Goal: Task Accomplishment & Management: Use online tool/utility

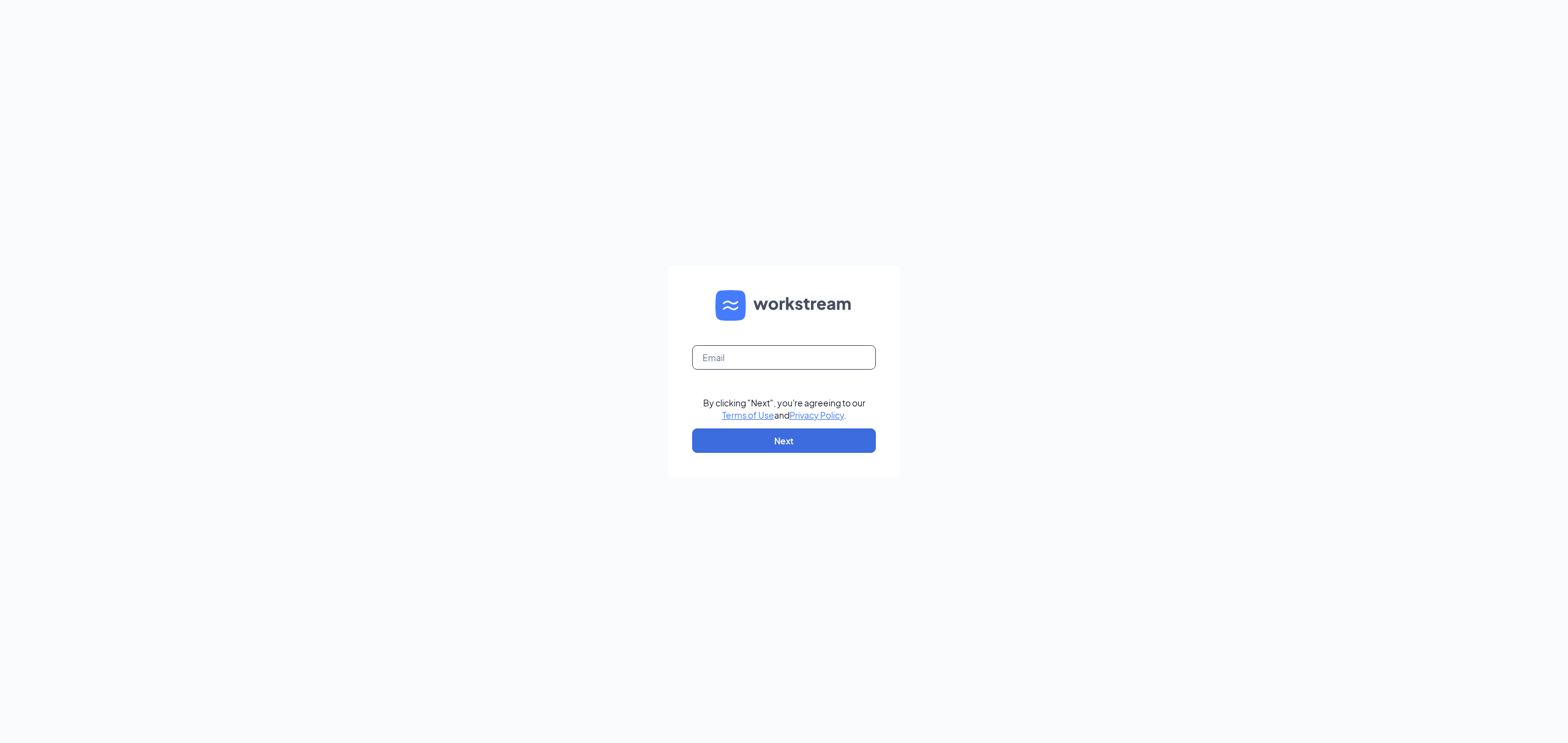
click at [718, 353] on input "text" at bounding box center [784, 358] width 183 height 25
type input "melissa.hieda@hmstores.com"
click at [783, 446] on button "Next" at bounding box center [784, 441] width 183 height 25
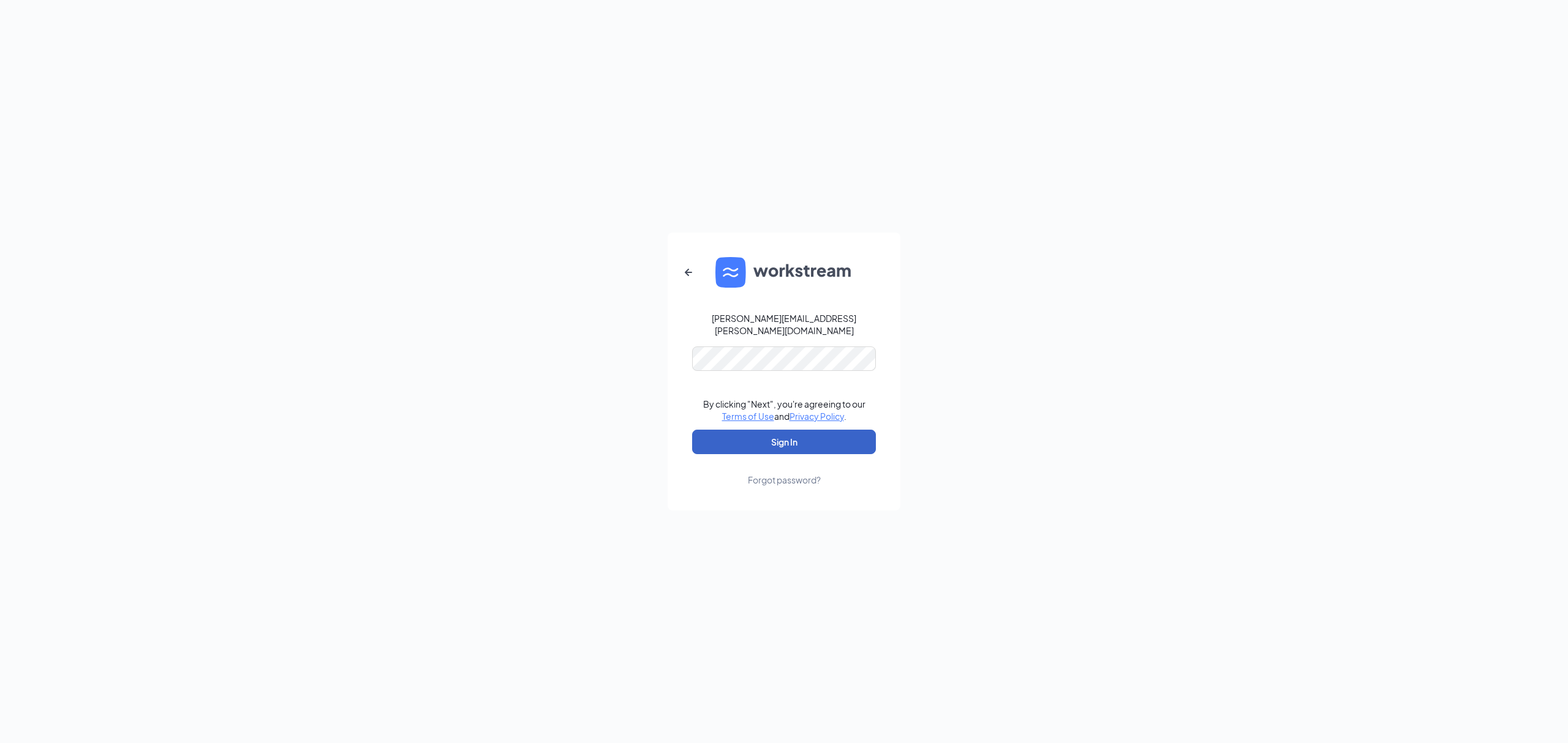
click at [775, 444] on button "Sign In" at bounding box center [784, 442] width 183 height 25
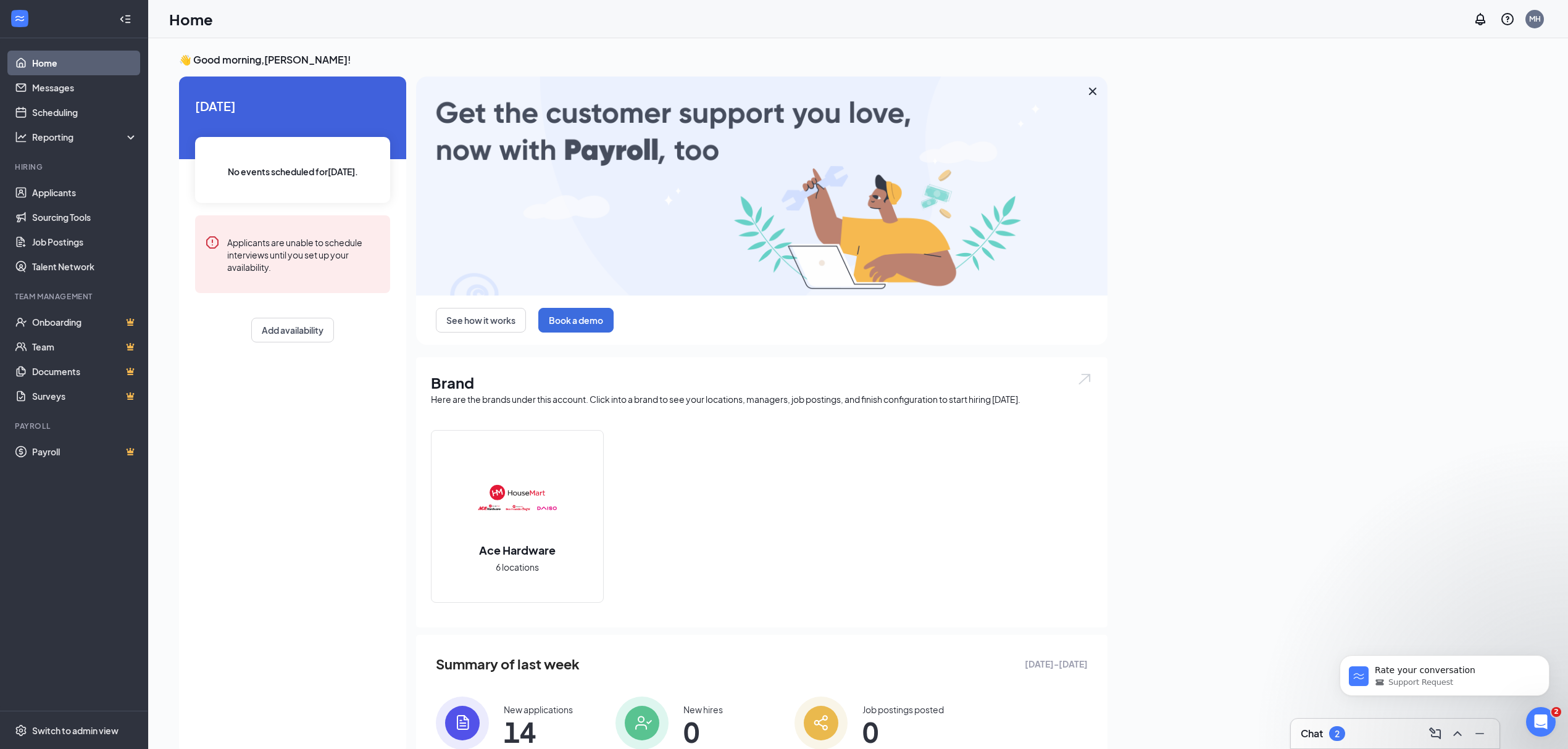
click at [524, 724] on span "14" at bounding box center [538, 732] width 69 height 22
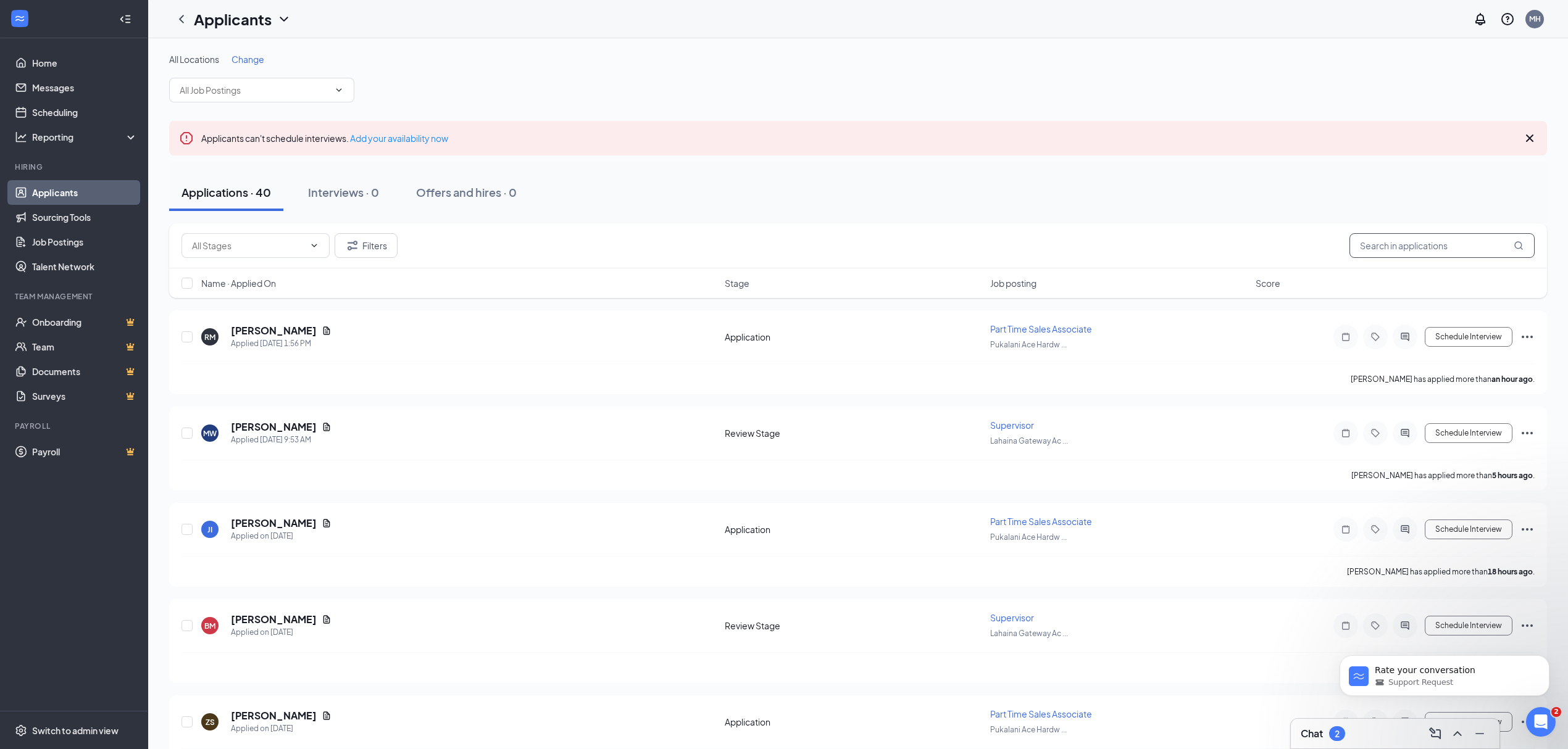
click at [1438, 250] on input "text" at bounding box center [1441, 246] width 185 height 25
type input "kaina"
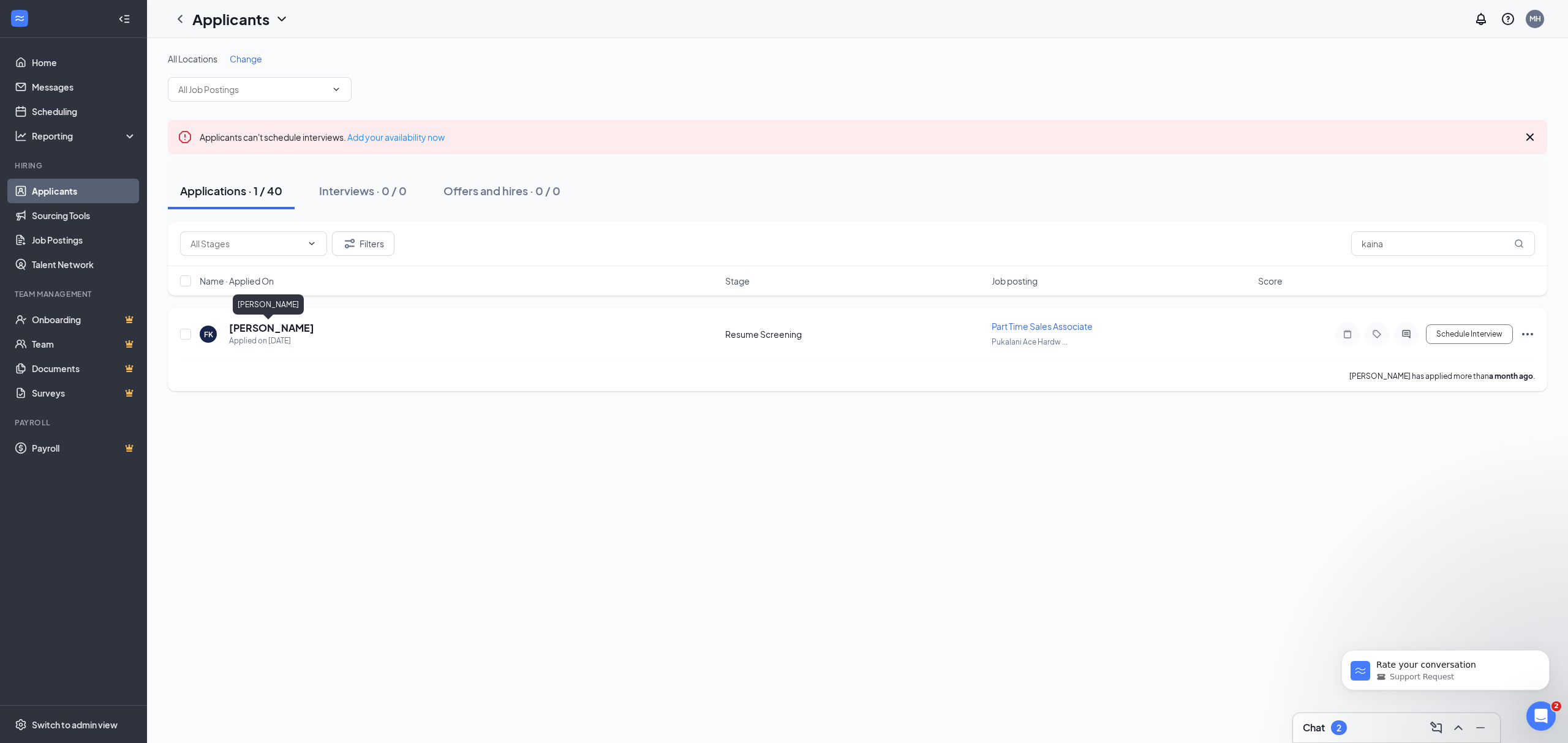
click at [268, 331] on h5 "[PERSON_NAME]" at bounding box center [272, 328] width 86 height 13
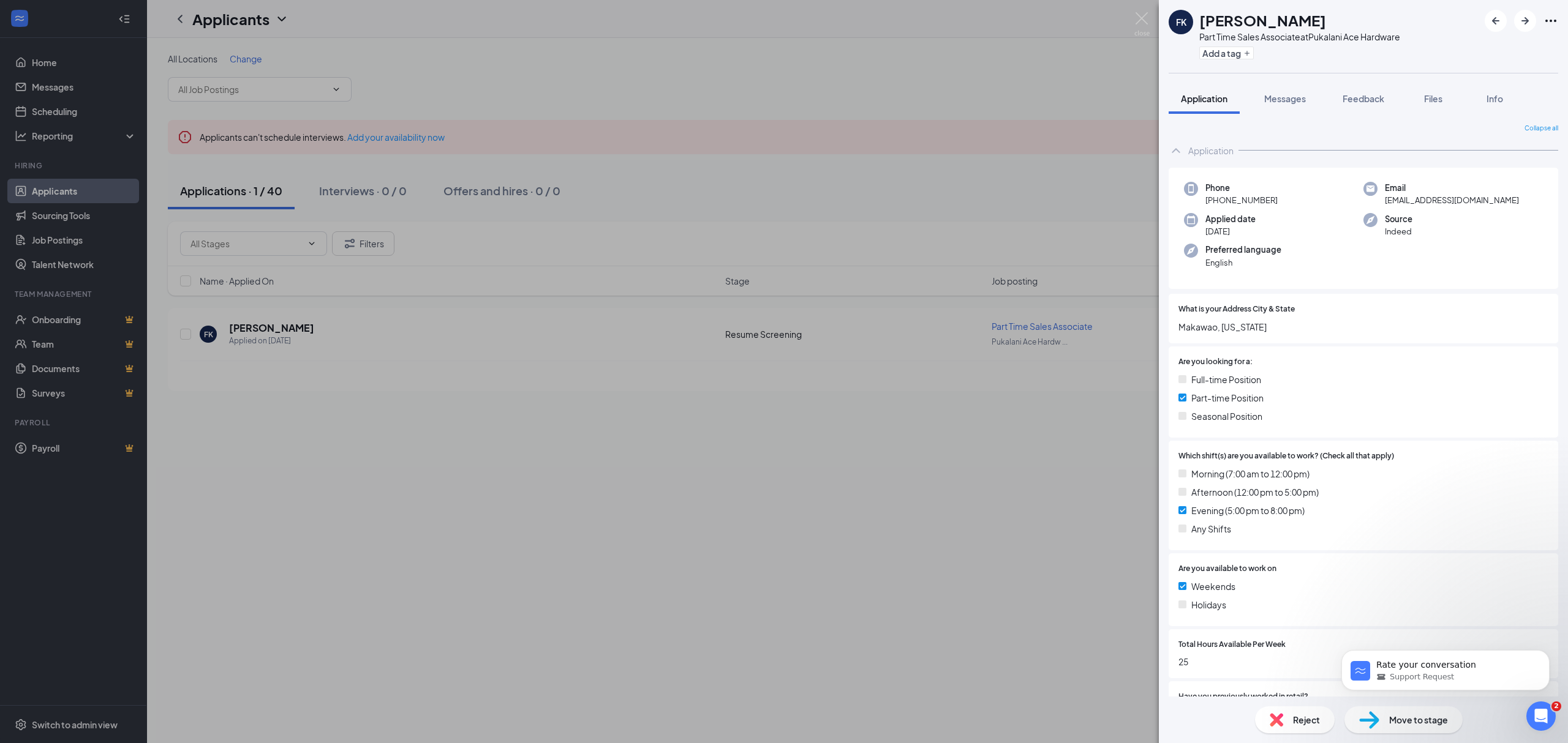
click at [1041, 64] on div "FK [PERSON_NAME] Part Time Sales Associate at Pukalani Ace Hardware Add a tag A…" at bounding box center [784, 372] width 1568 height 743
